Goal: Book appointment/travel/reservation

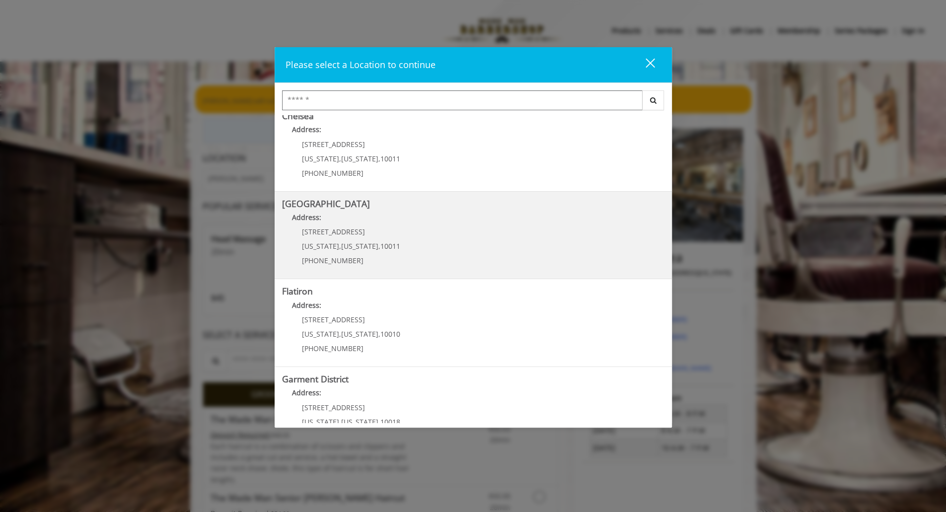
scroll to position [130, 0]
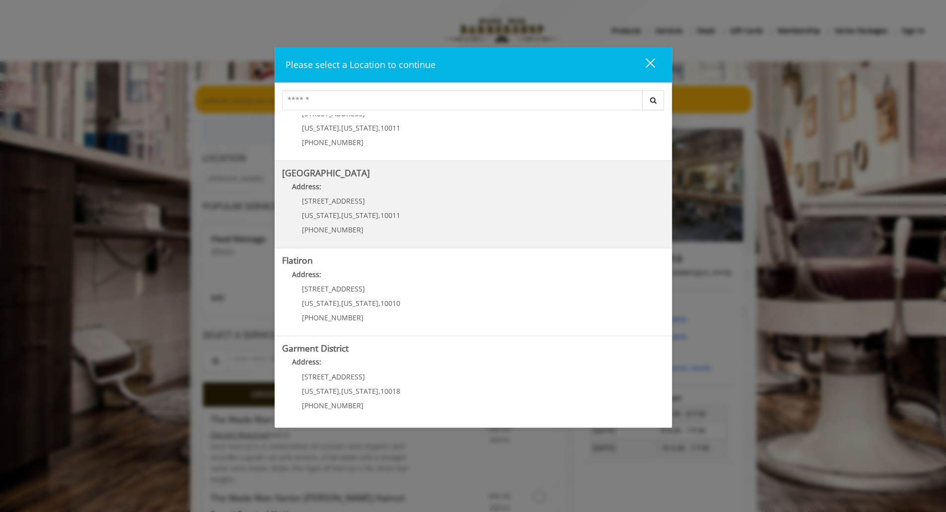
click at [350, 357] on District "Address:" at bounding box center [473, 365] width 382 height 16
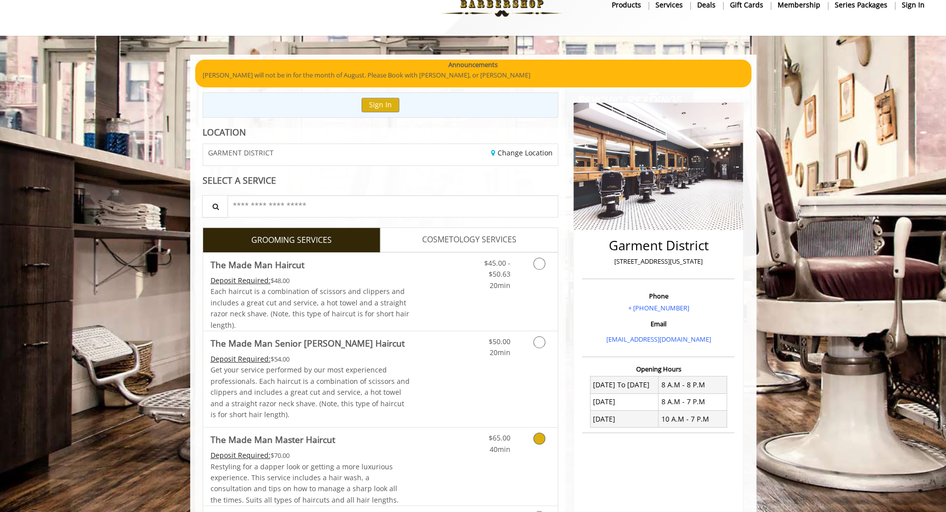
scroll to position [13, 0]
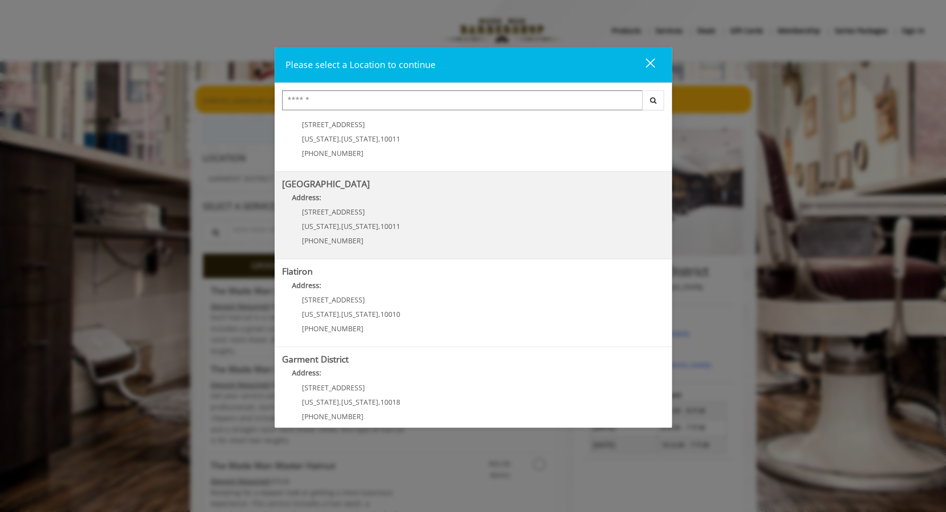
scroll to position [130, 0]
